Goal: Transaction & Acquisition: Purchase product/service

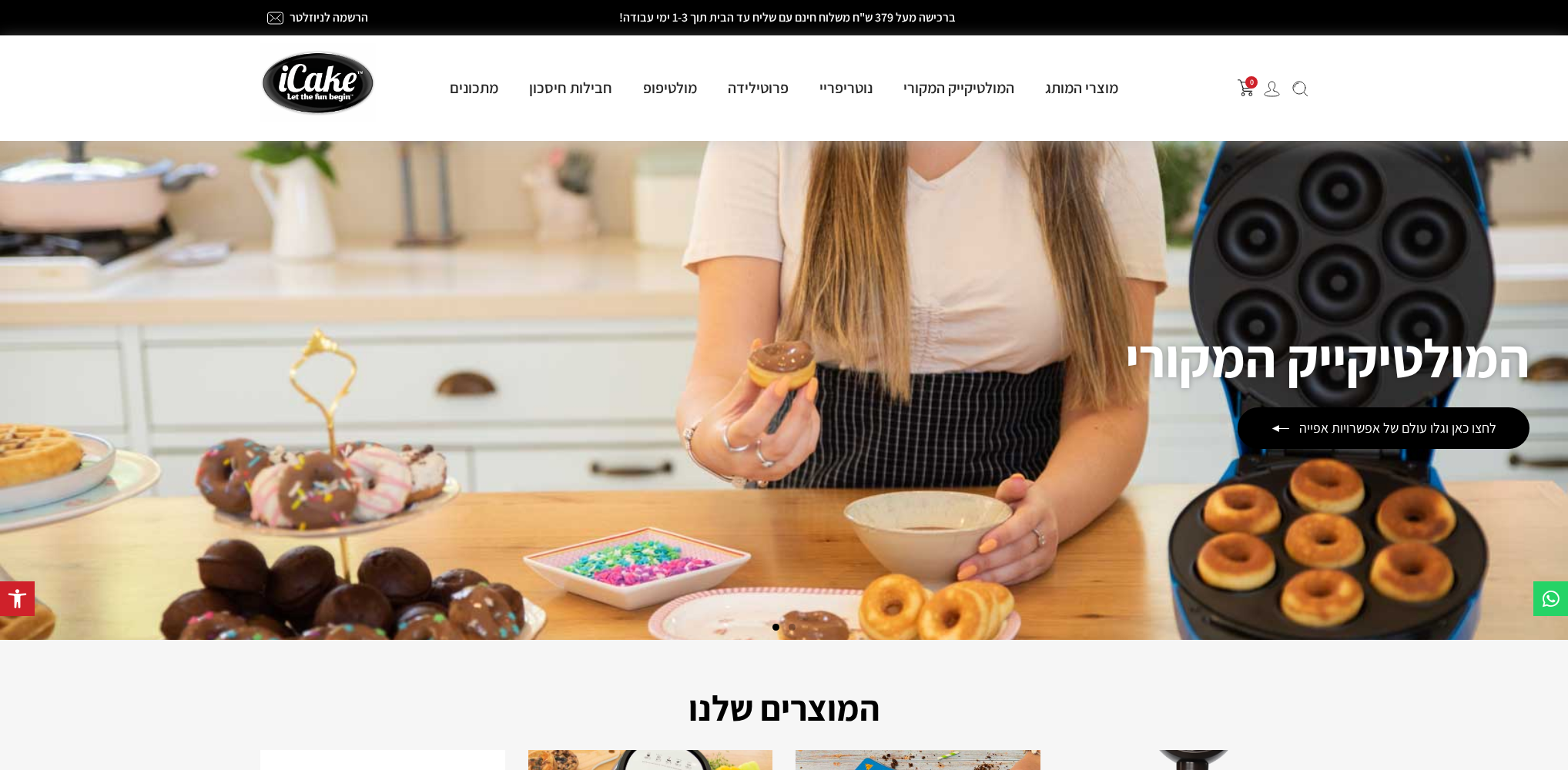
click at [1246, 88] on img "פתח עגלת קניות צדדית" at bounding box center [1246, 88] width 17 height 17
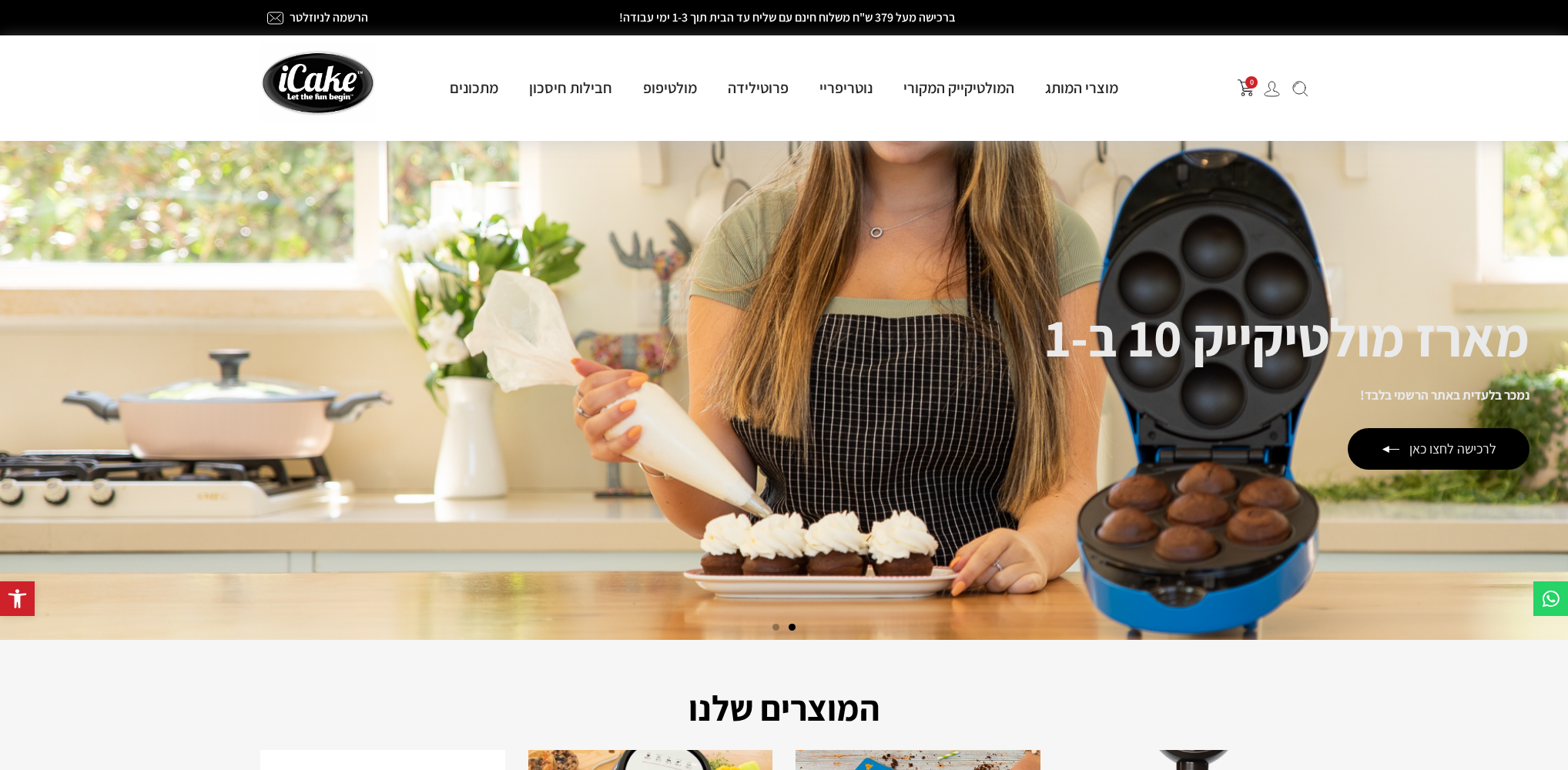
click at [1269, 89] on img at bounding box center [1271, 89] width 16 height 16
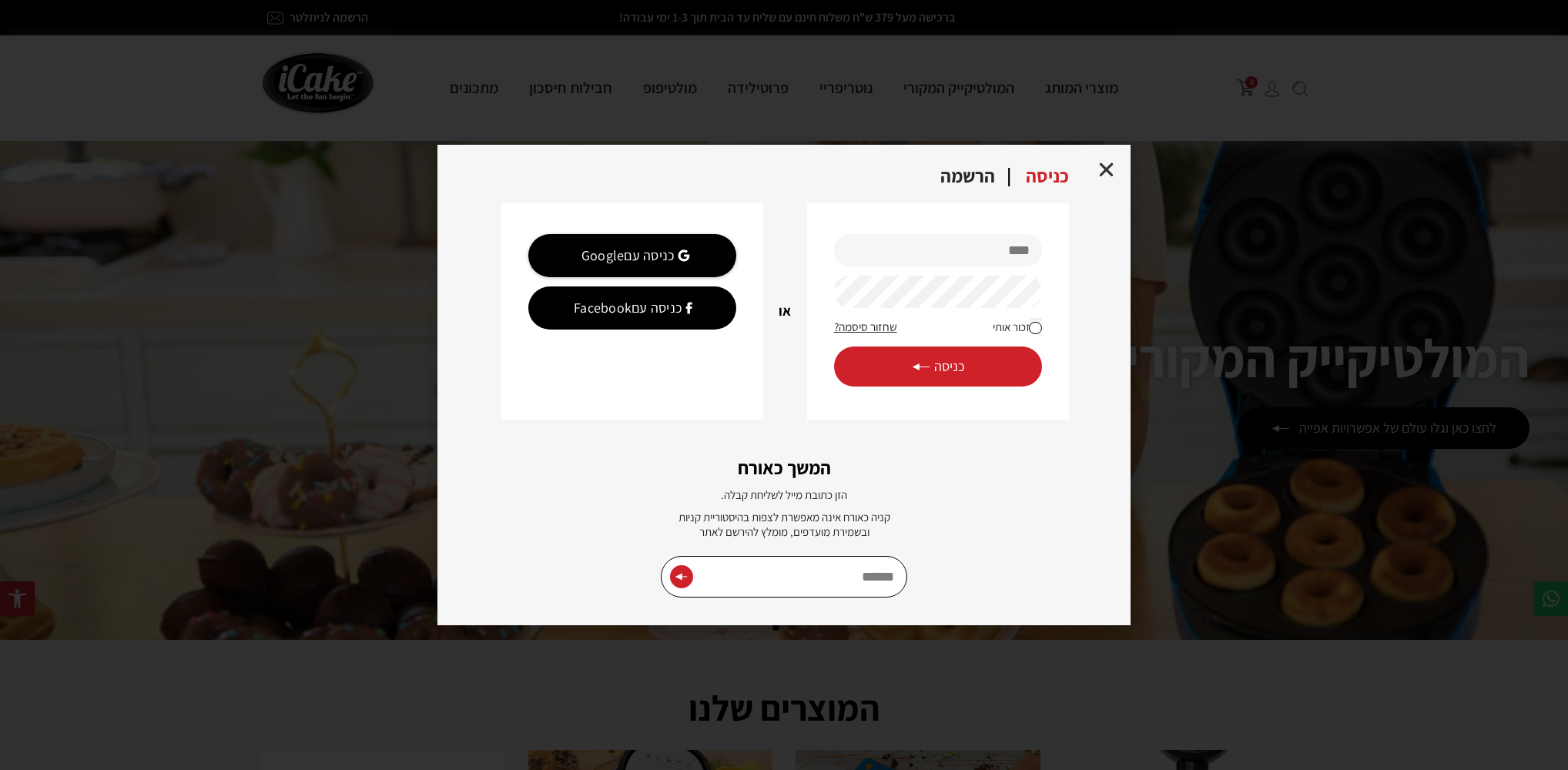
click at [983, 176] on div "הרשמה" at bounding box center [967, 177] width 86 height 22
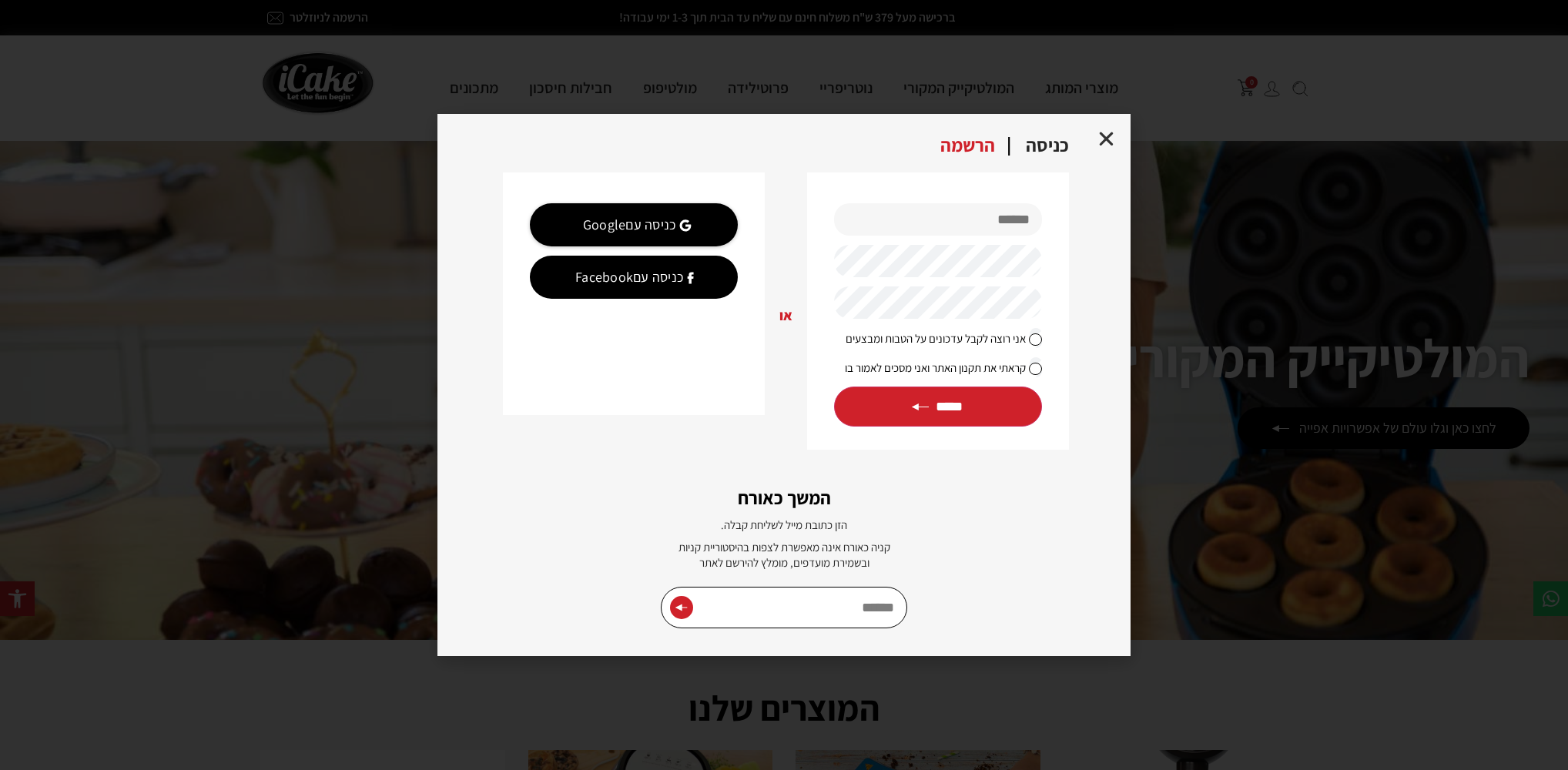
click at [1039, 151] on div "כניסה" at bounding box center [1047, 147] width 74 height 22
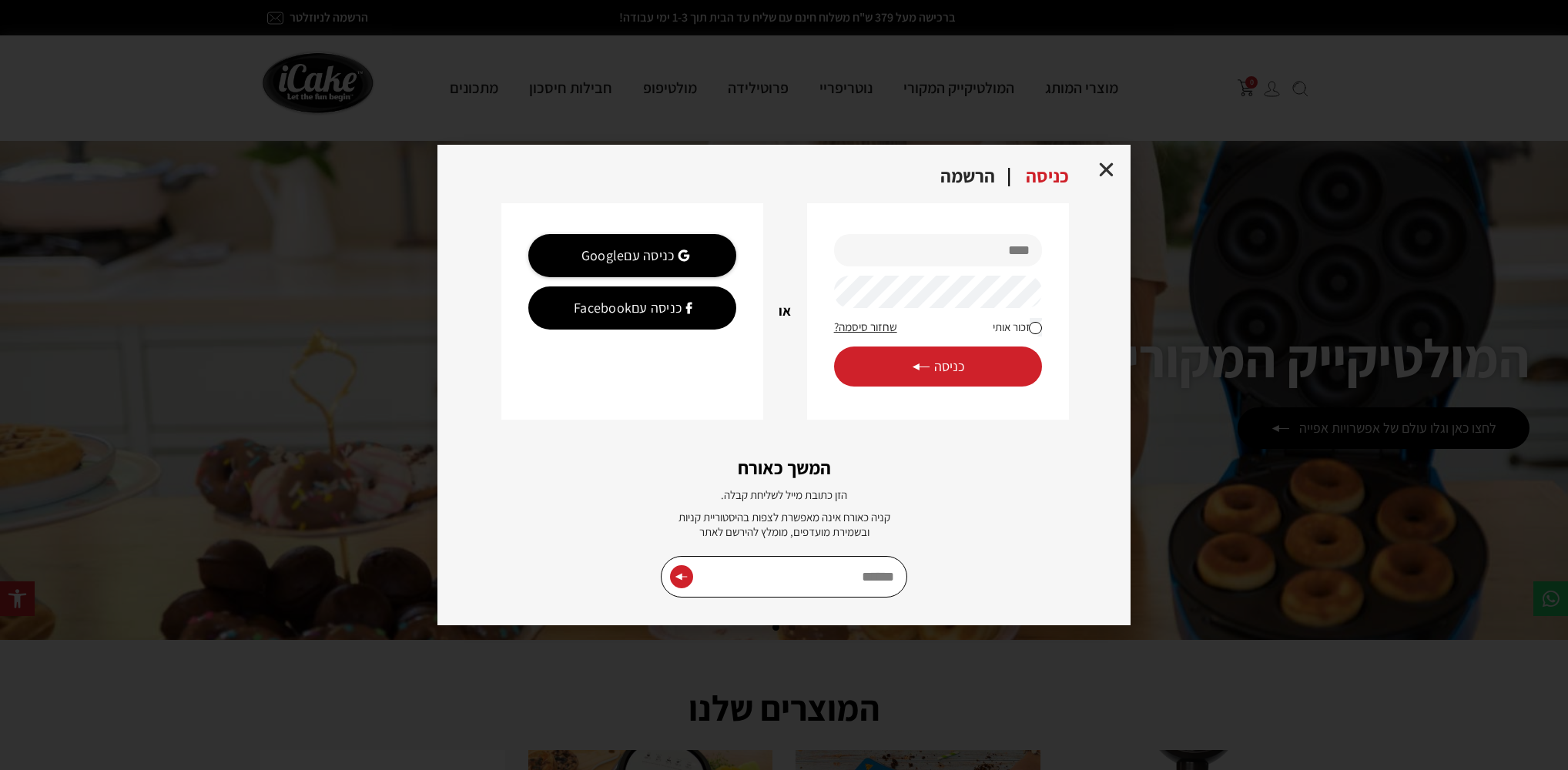
click at [971, 175] on div "הרשמה" at bounding box center [967, 177] width 86 height 22
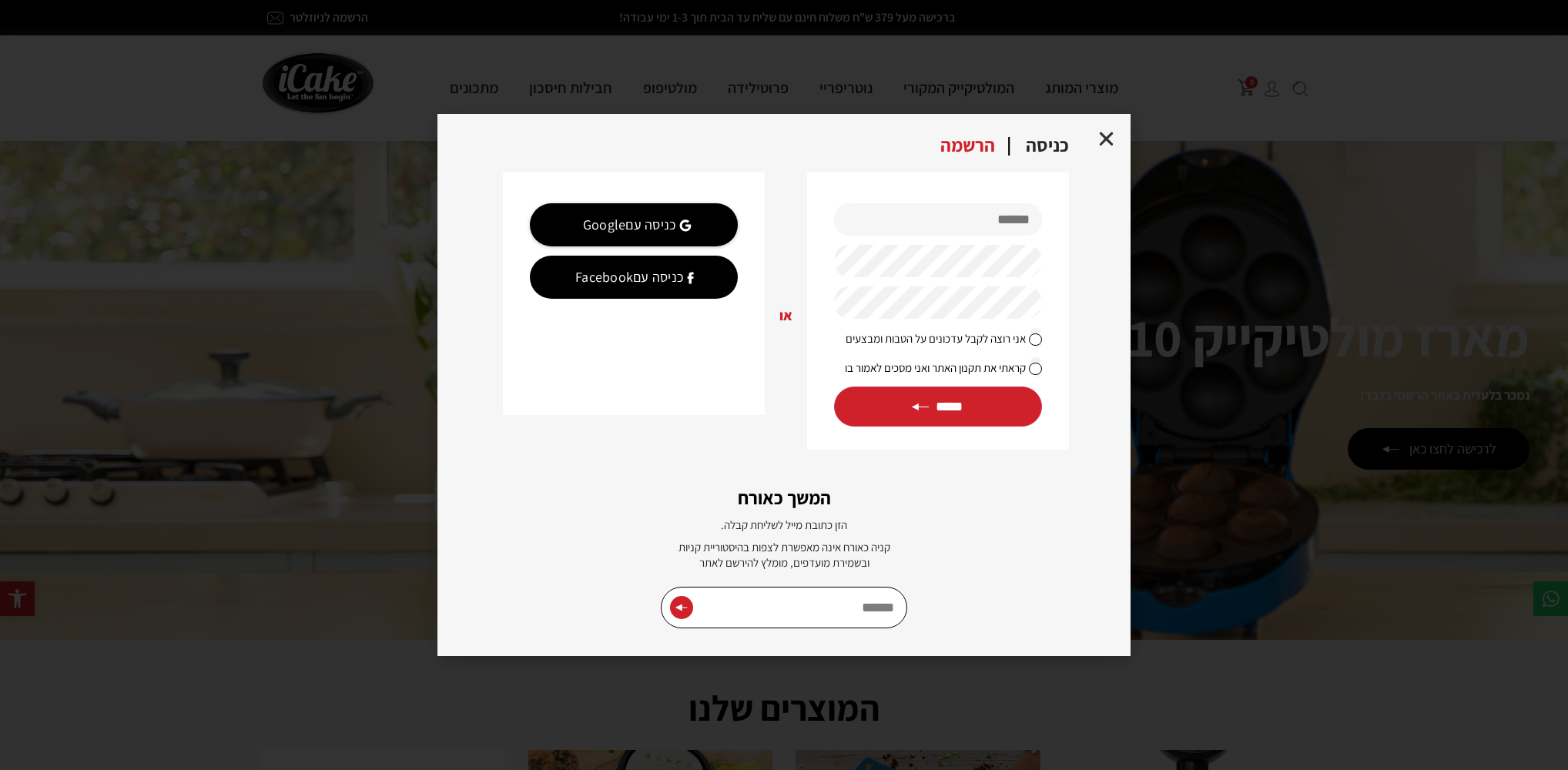
click at [1045, 143] on div "כניסה" at bounding box center [1047, 147] width 74 height 22
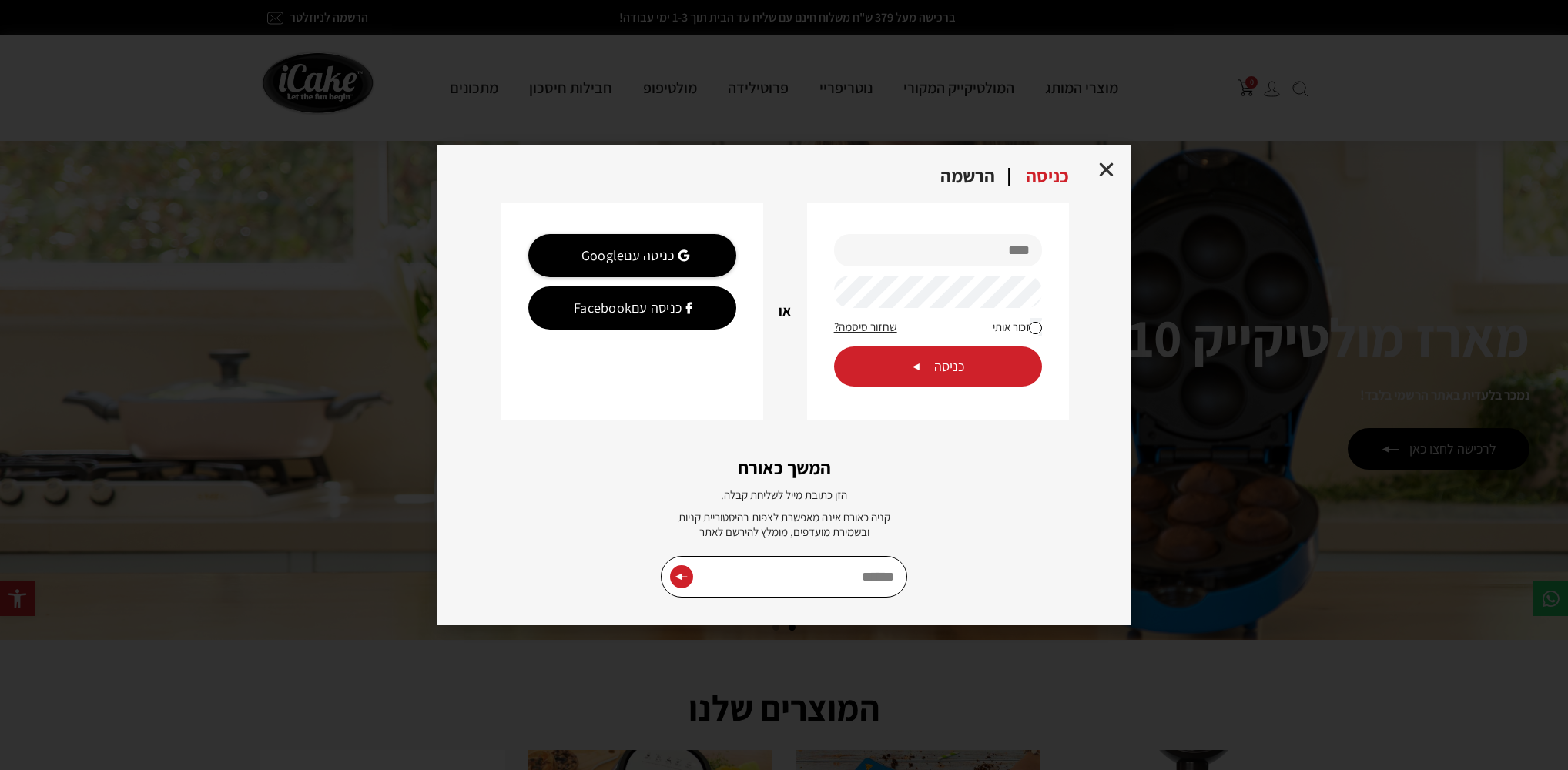
click at [980, 176] on div "הרשמה" at bounding box center [967, 177] width 86 height 22
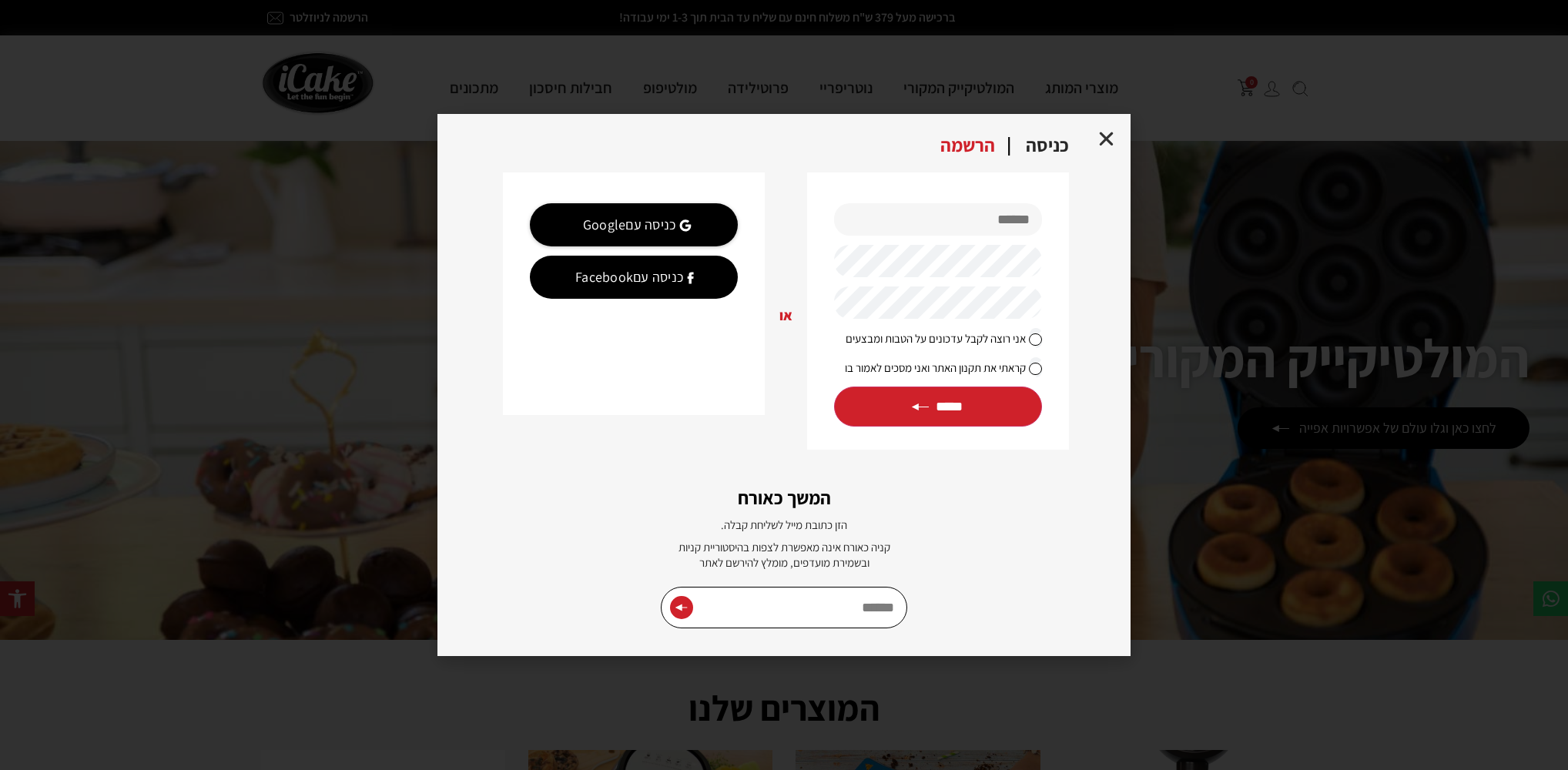
click at [1043, 145] on div "כניסה" at bounding box center [1047, 147] width 74 height 22
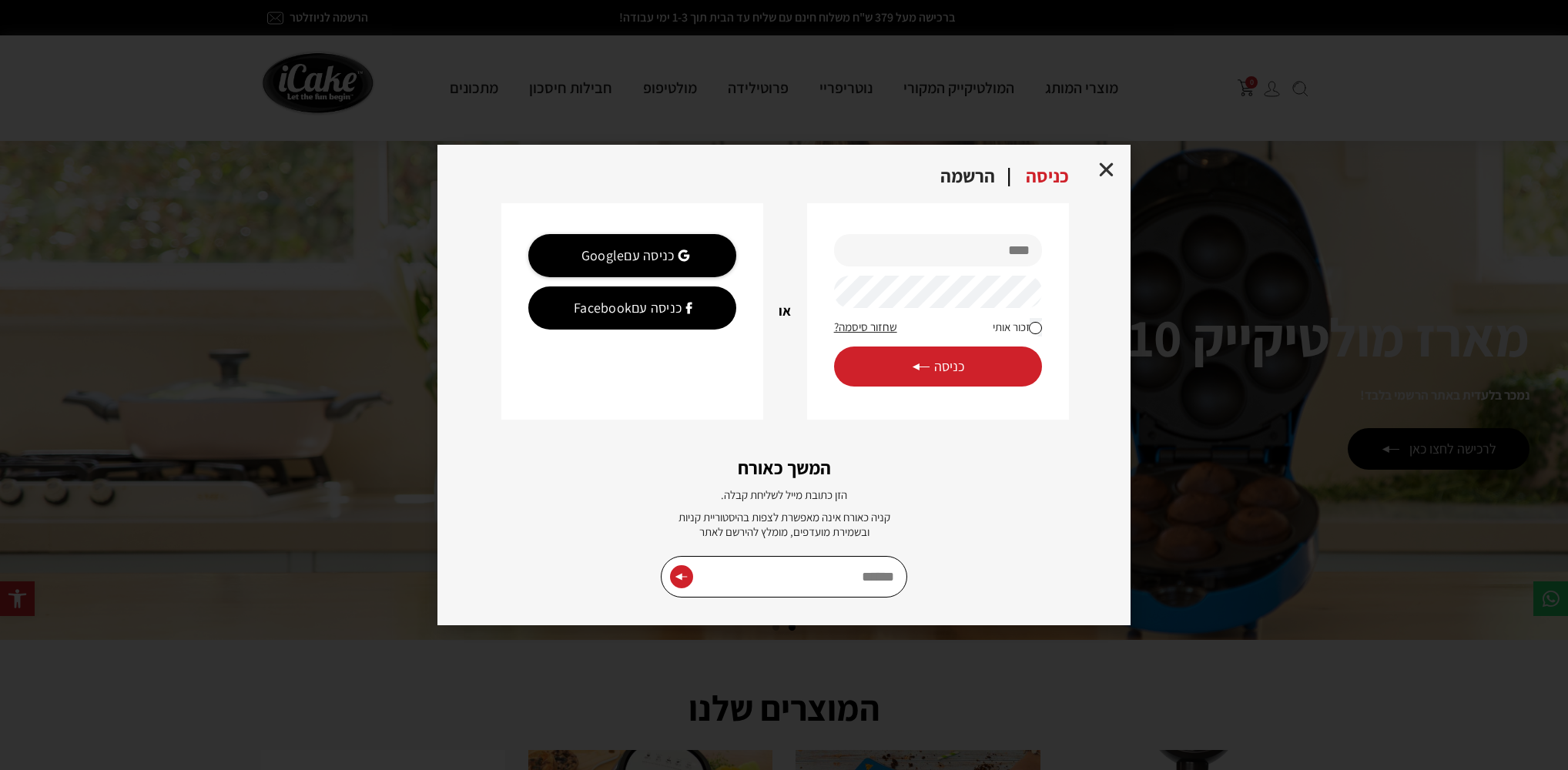
click at [959, 168] on div "הרשמה" at bounding box center [967, 177] width 86 height 22
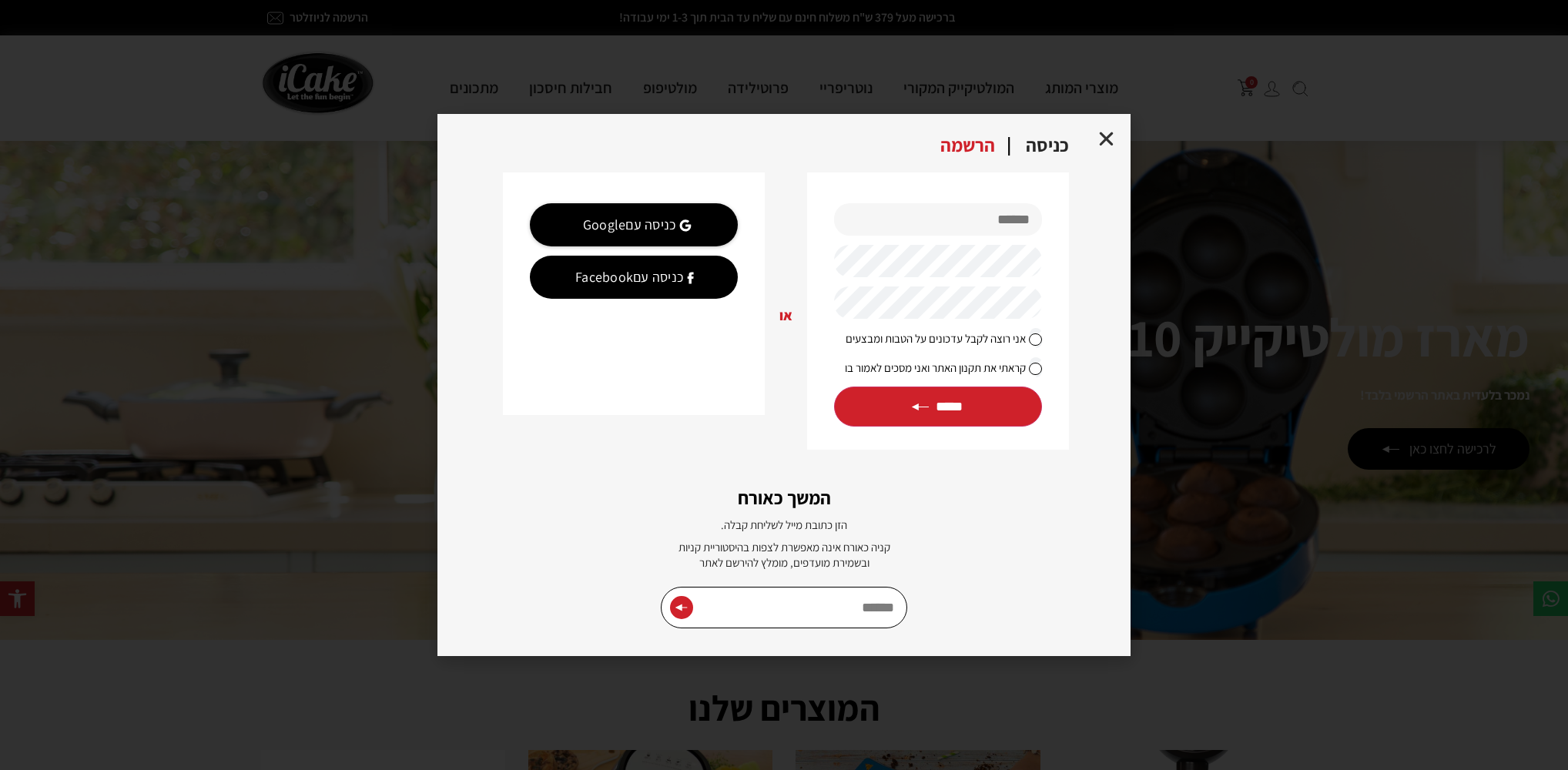
click at [665, 587] on div at bounding box center [784, 608] width 254 height 42
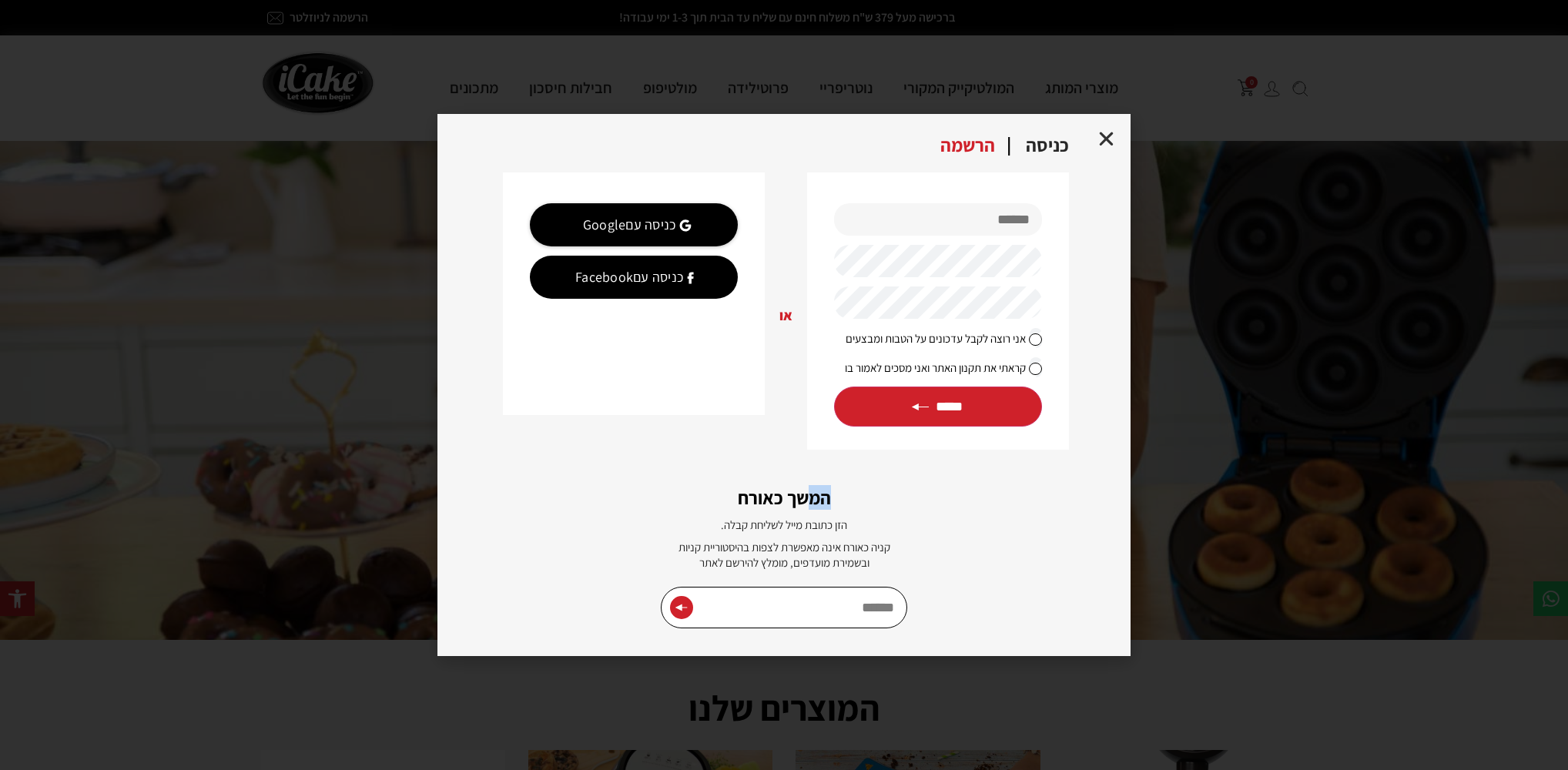
drag, startPoint x: 829, startPoint y: 496, endPoint x: 803, endPoint y: 500, distance: 26.3
click at [803, 500] on h2 "המשך כאורח" at bounding box center [784, 498] width 601 height 19
click at [783, 516] on div "**********" at bounding box center [784, 385] width 693 height 542
drag, startPoint x: 892, startPoint y: 602, endPoint x: 851, endPoint y: 610, distance: 41.8
click at [851, 610] on input "Email" at bounding box center [784, 608] width 246 height 42
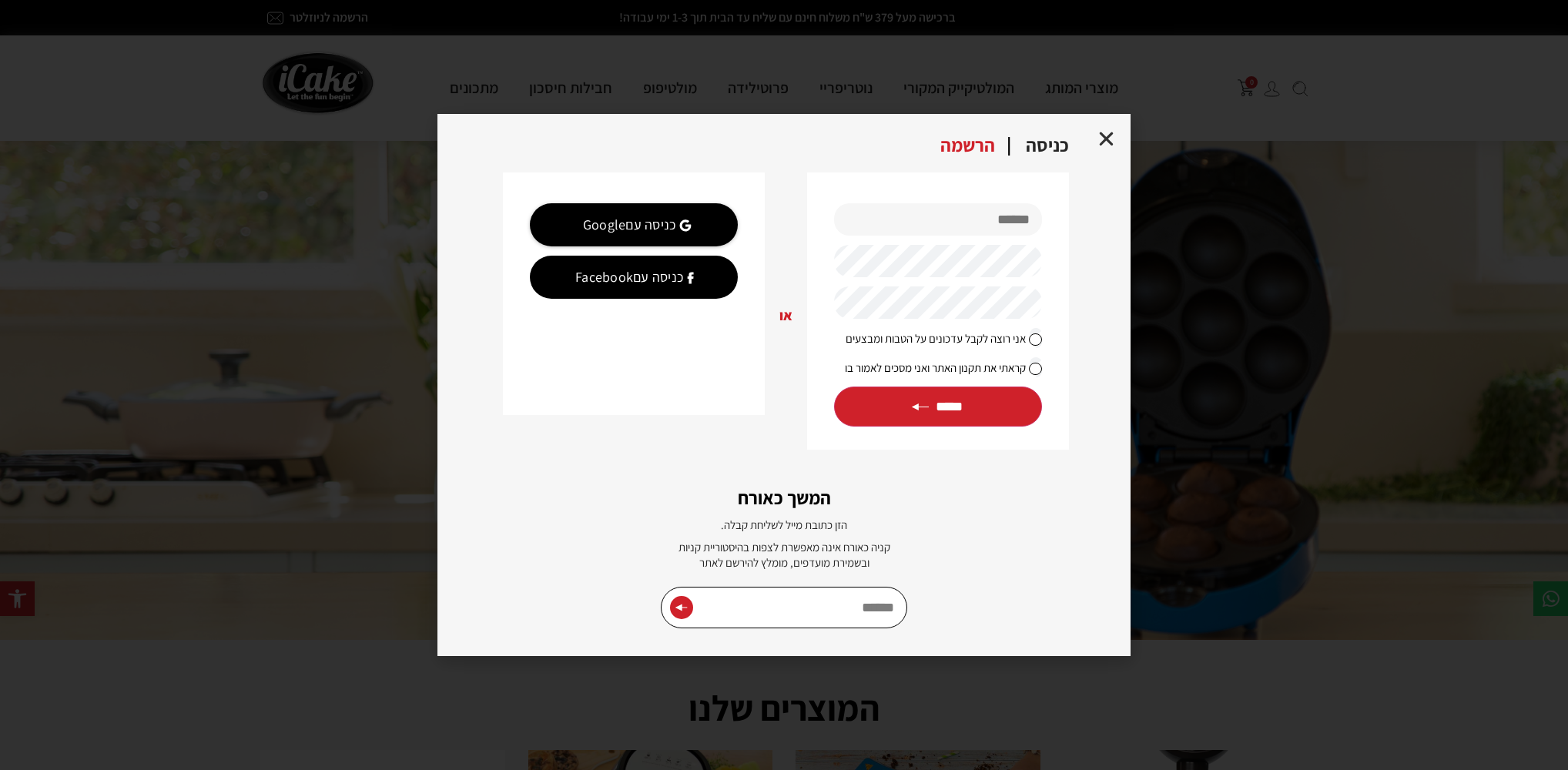
click at [916, 560] on div "**********" at bounding box center [784, 385] width 693 height 542
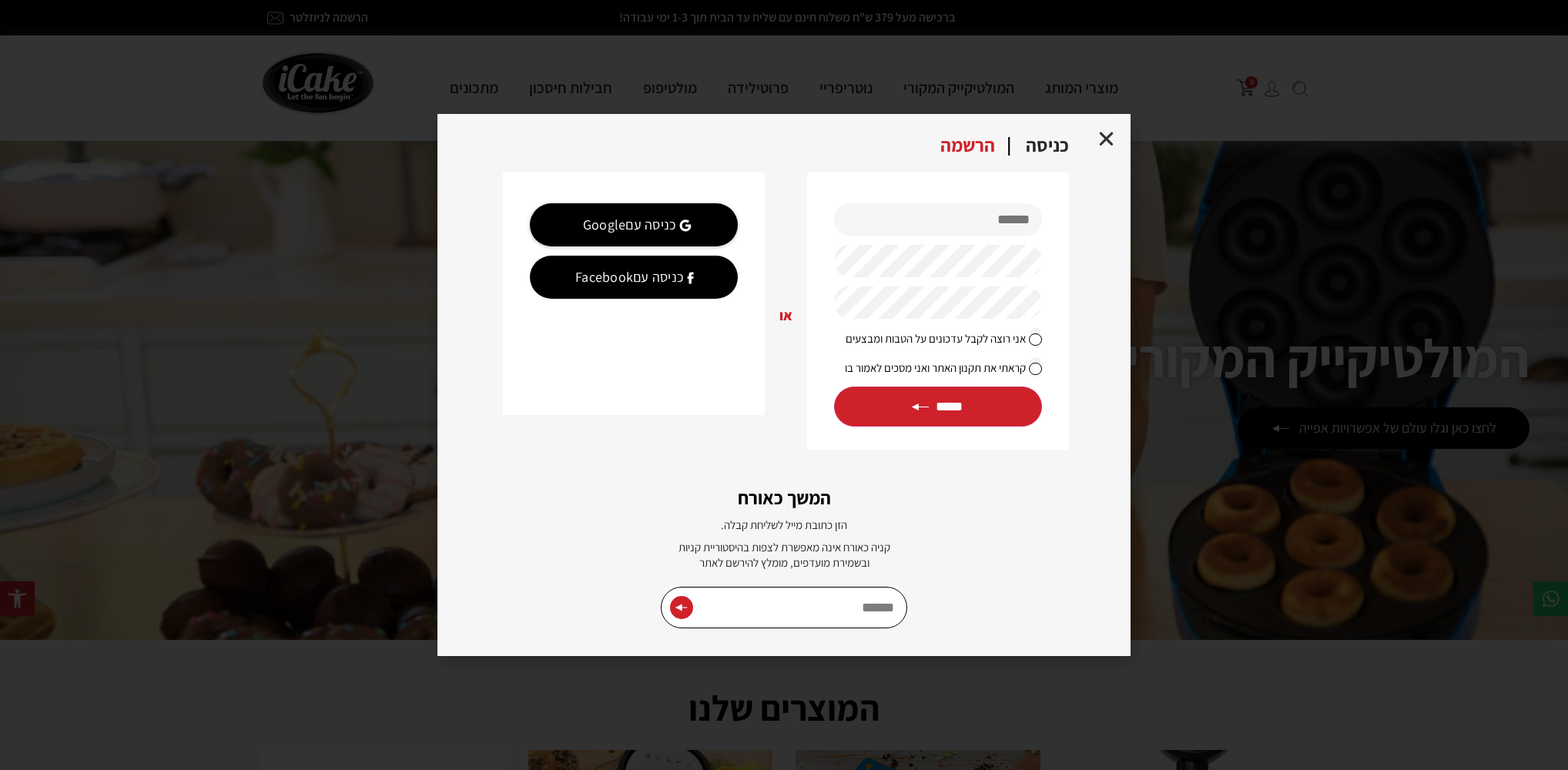
click at [1108, 140] on icon "Close" at bounding box center [1106, 139] width 19 height 19
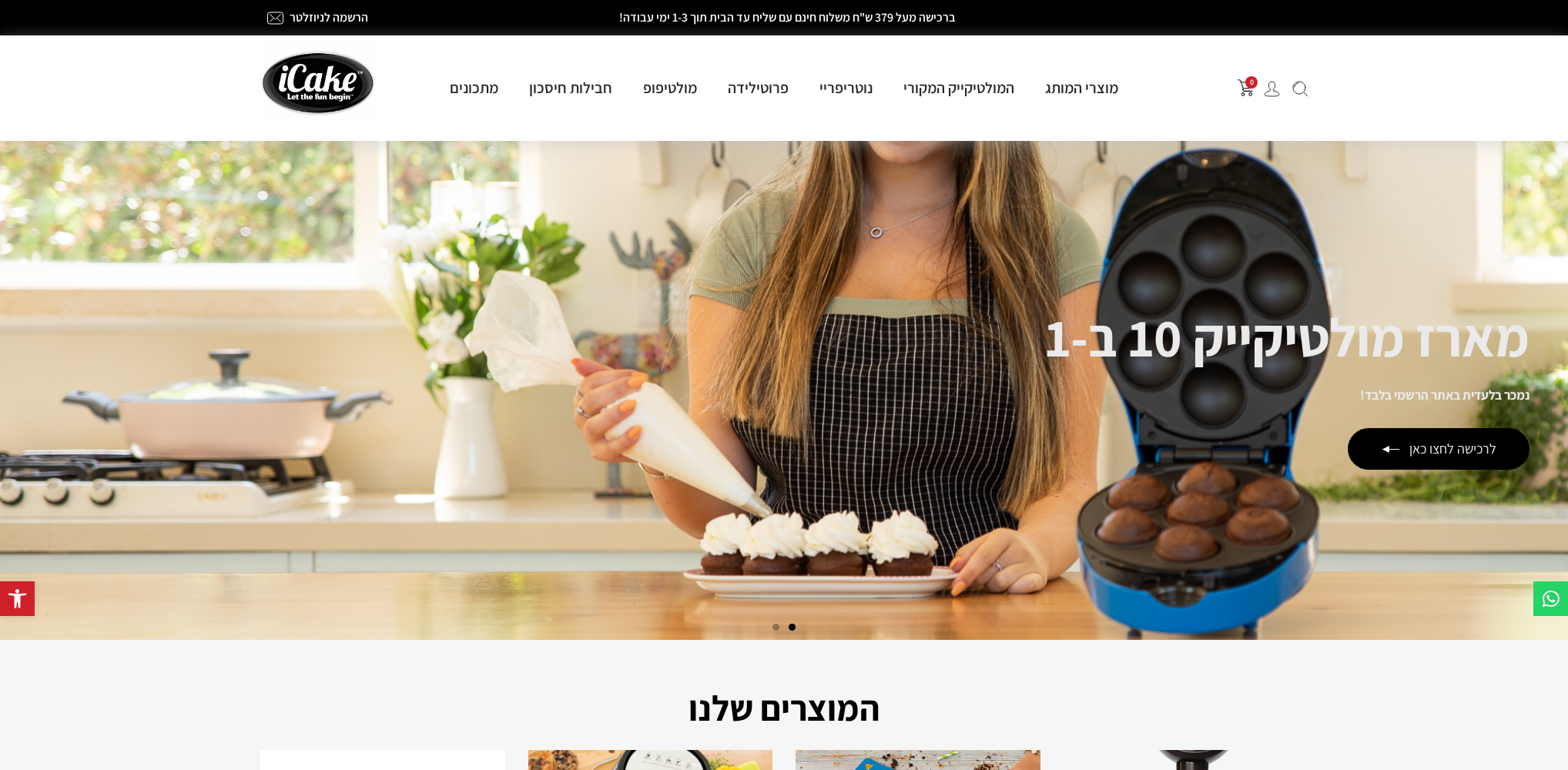
click at [1275, 89] on img at bounding box center [1271, 89] width 16 height 16
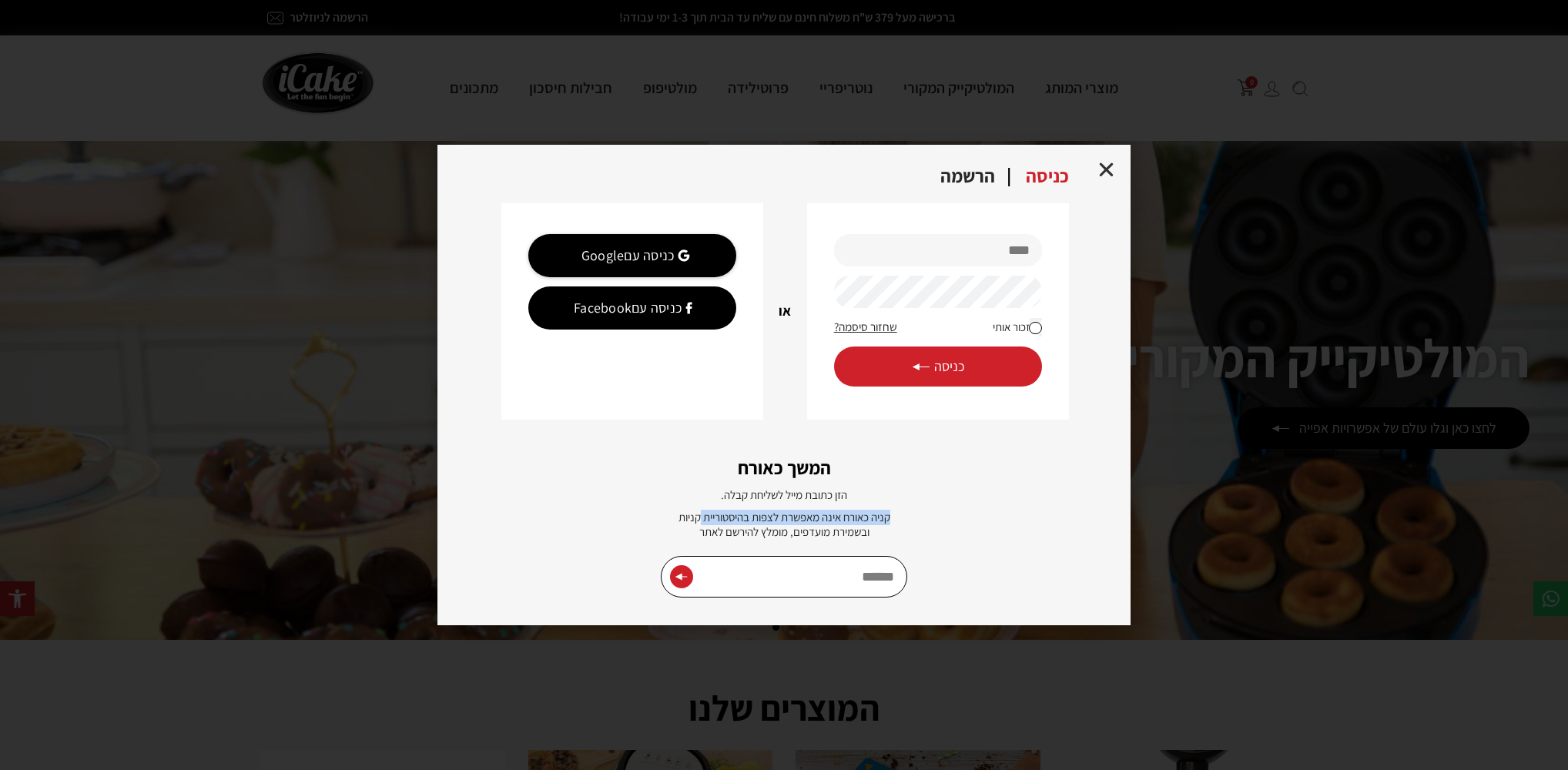
drag, startPoint x: 891, startPoint y: 512, endPoint x: 698, endPoint y: 523, distance: 193.3
click at [698, 523] on p "קניה כאורח אינה מאפשרת לצפות בהיסטוריית קניות ובשמירת מועדפים, מומלץ להירשם לאתר" at bounding box center [784, 525] width 231 height 30
drag, startPoint x: 855, startPoint y: 532, endPoint x: 801, endPoint y: 549, distance: 56.6
click at [798, 552] on div "**********" at bounding box center [784, 385] width 693 height 481
click at [831, 522] on p "קניה כאורח אינה מאפשרת לצפות בהיסטוריית קניות ובשמירת מועדפים, מומלץ להירשם לאתר" at bounding box center [784, 525] width 231 height 30
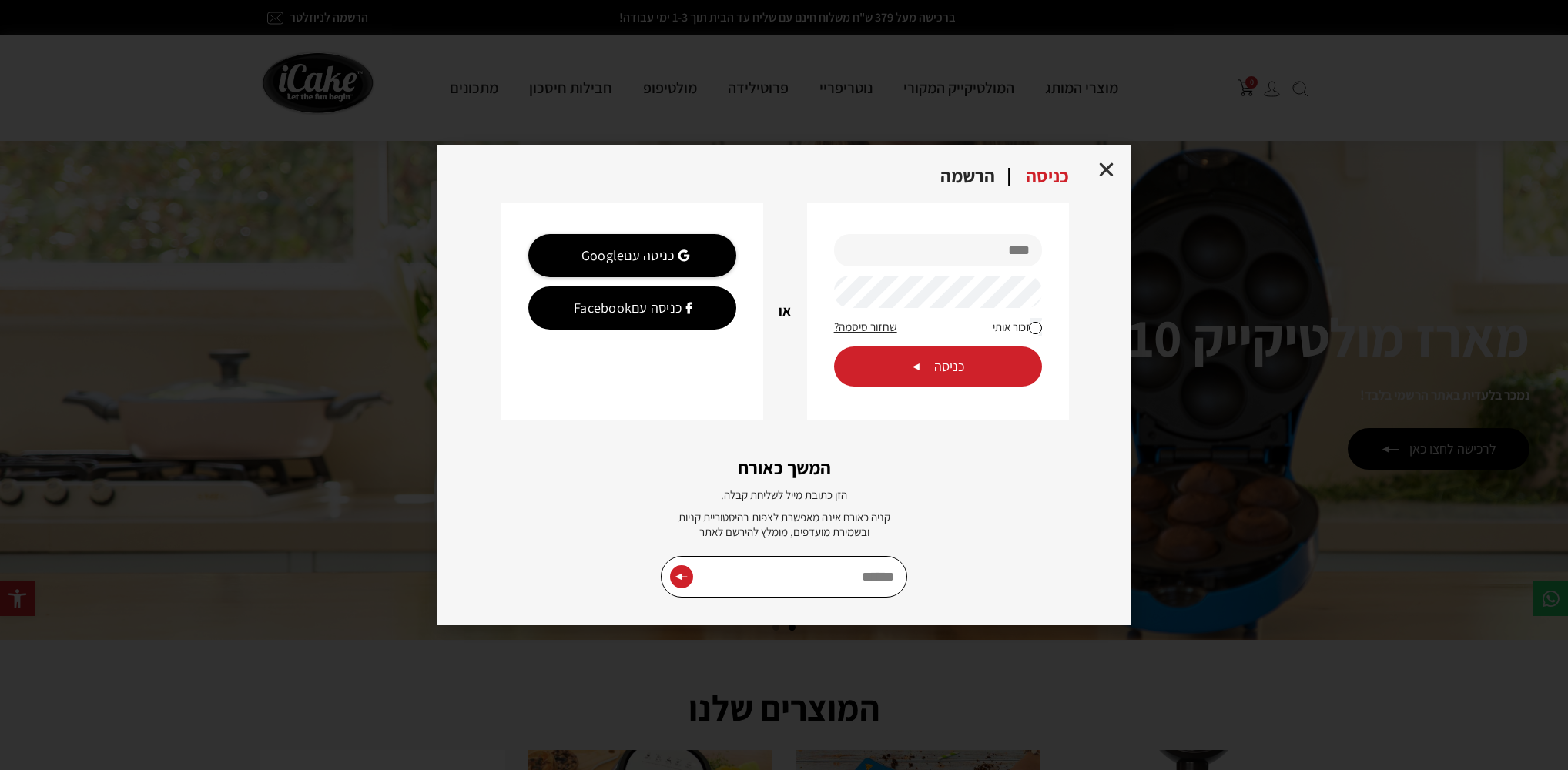
click at [1107, 164] on icon "Close" at bounding box center [1106, 170] width 19 height 19
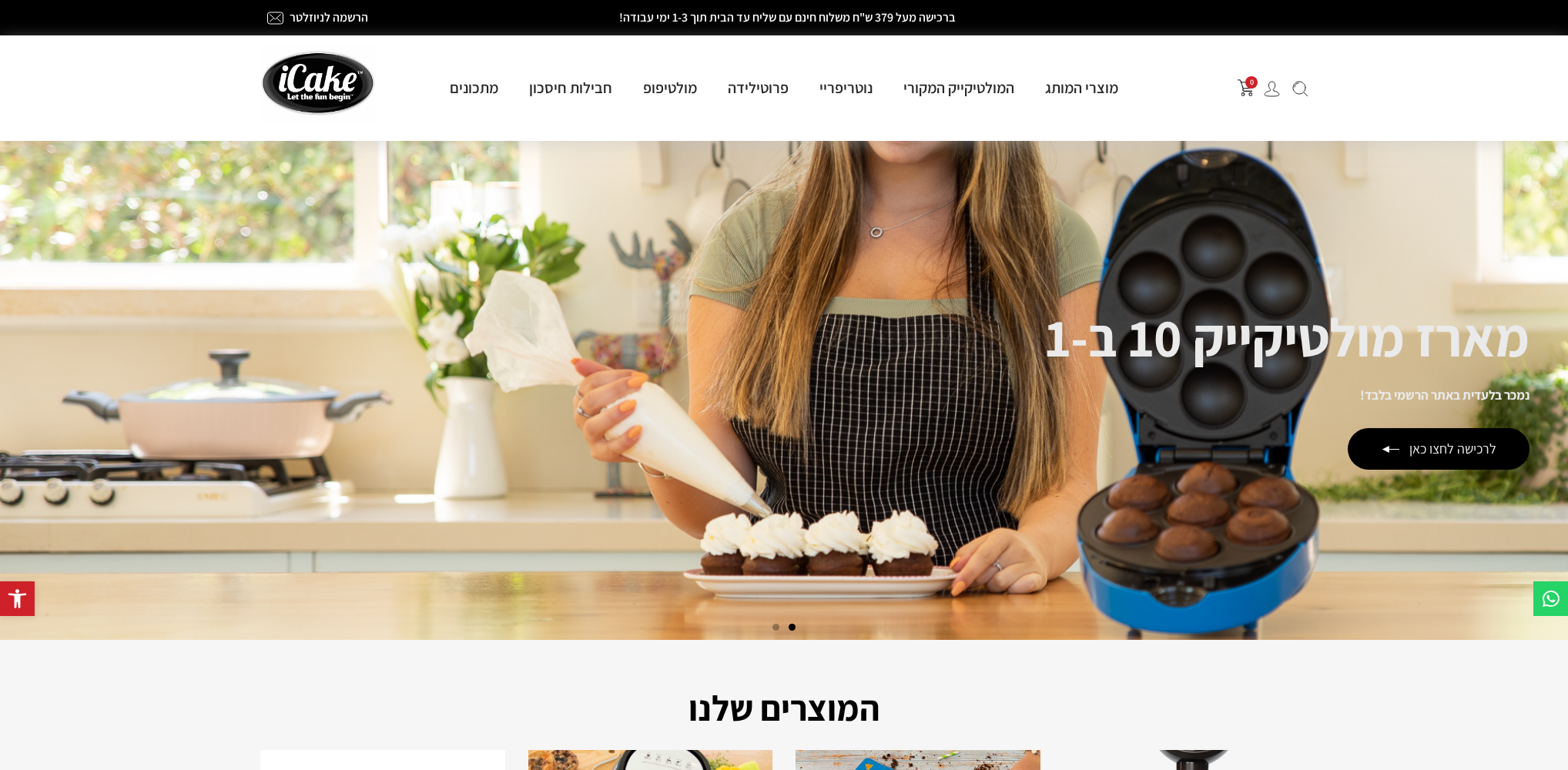
click at [1271, 84] on img at bounding box center [1271, 89] width 16 height 16
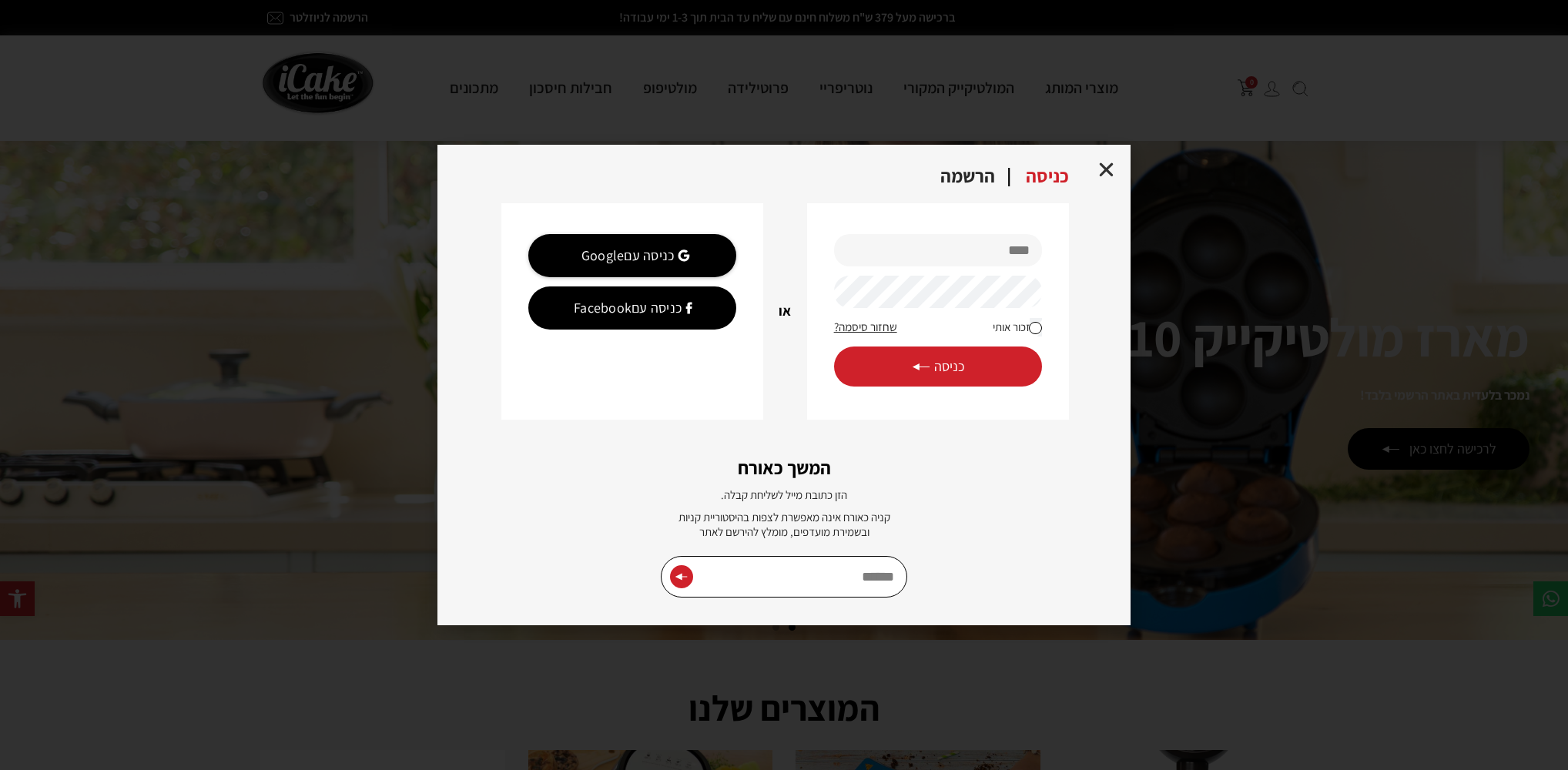
click at [1357, 135] on div "**********" at bounding box center [784, 385] width 1568 height 770
